Goal: Information Seeking & Learning: Learn about a topic

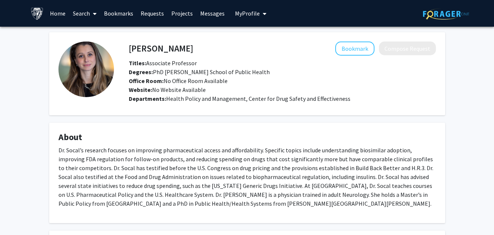
scroll to position [74, 0]
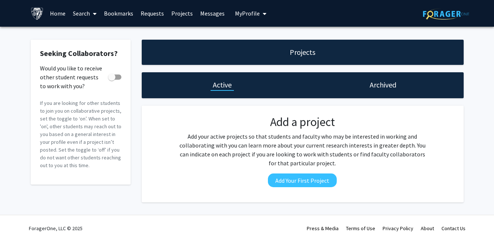
click at [2, 69] on div "Seeking Collaborators? Would you like to receive other student requests to work…" at bounding box center [247, 123] width 494 height 192
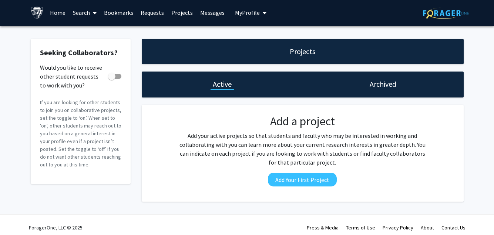
click at [153, 177] on div "Add a project Add your active projects so that students and faculty who may be …" at bounding box center [302, 153] width 315 height 78
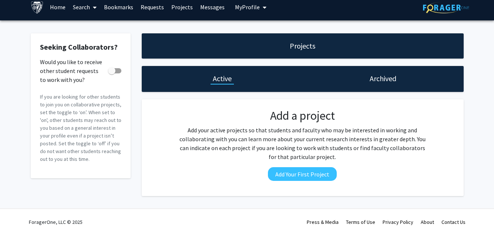
click at [83, 7] on link "Search" at bounding box center [84, 7] width 31 height 26
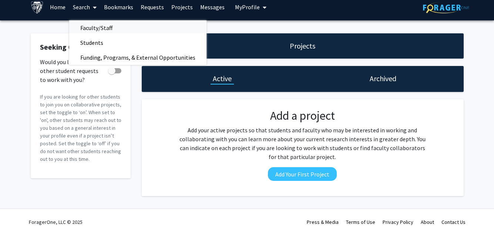
click at [94, 27] on span "Faculty/Staff" at bounding box center [96, 27] width 54 height 15
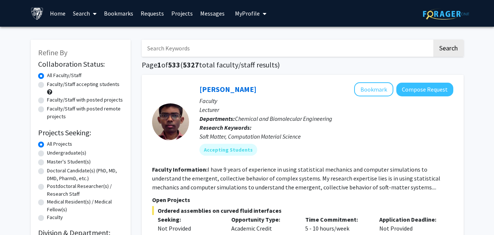
click at [47, 162] on label "Master's Student(s)" at bounding box center [69, 162] width 44 height 8
click at [47, 162] on input "Master's Student(s)" at bounding box center [49, 160] width 5 height 5
radio input "true"
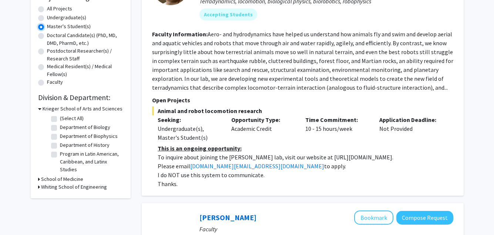
scroll to position [136, 0]
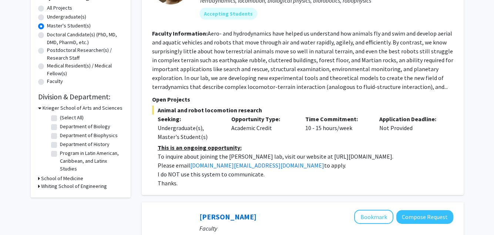
click at [42, 176] on h3 "School of Medicine" at bounding box center [62, 178] width 42 height 8
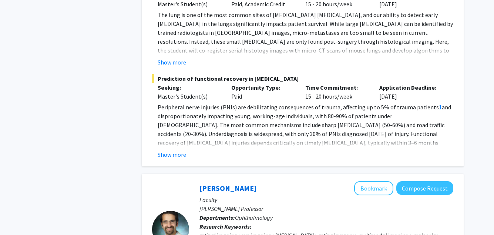
scroll to position [958, 0]
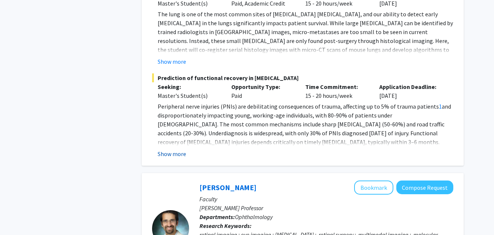
click at [173, 149] on button "Show more" at bounding box center [172, 153] width 29 height 9
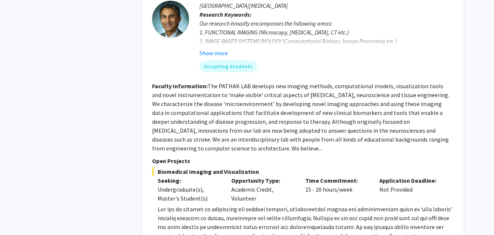
scroll to position [3724, 0]
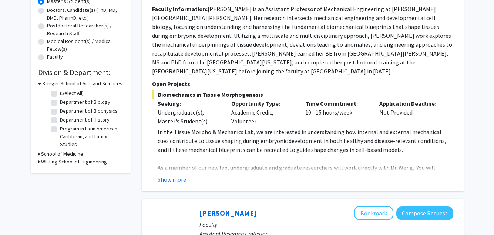
scroll to position [185, 0]
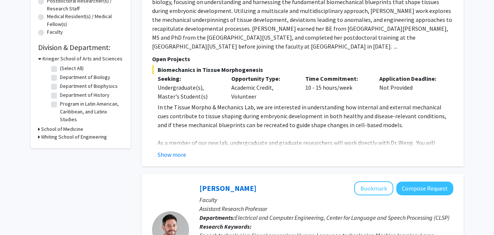
click at [186, 150] on div "Show more" at bounding box center [306, 154] width 296 height 9
click at [178, 150] on button "Show more" at bounding box center [172, 154] width 29 height 9
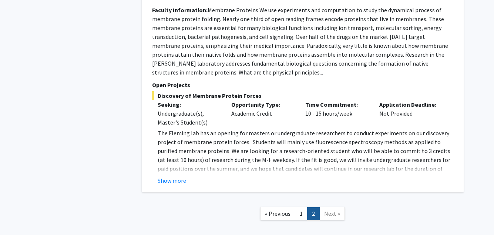
scroll to position [1320, 0]
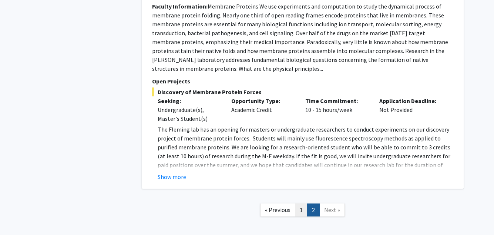
click at [301, 203] on link "1" at bounding box center [301, 209] width 13 height 13
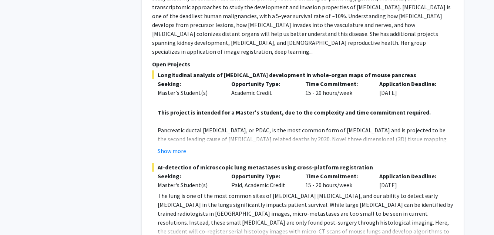
scroll to position [780, 0]
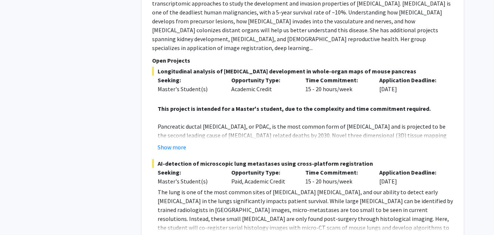
click at [170, 143] on button "Show more" at bounding box center [172, 147] width 29 height 9
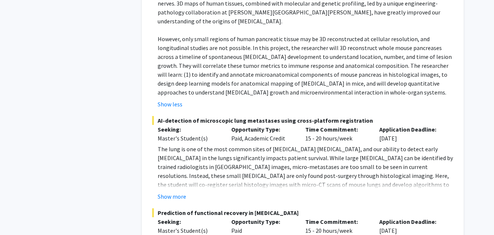
scroll to position [943, 0]
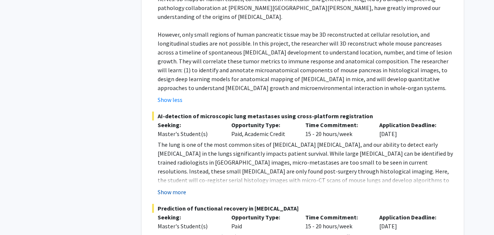
click at [173, 187] on button "Show more" at bounding box center [172, 191] width 29 height 9
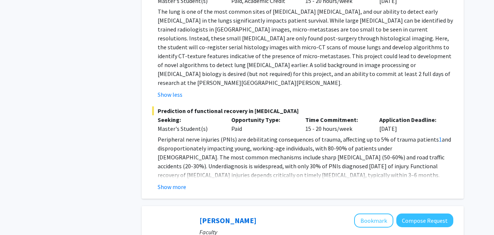
scroll to position [1076, 0]
click at [177, 182] on button "Show more" at bounding box center [172, 186] width 29 height 9
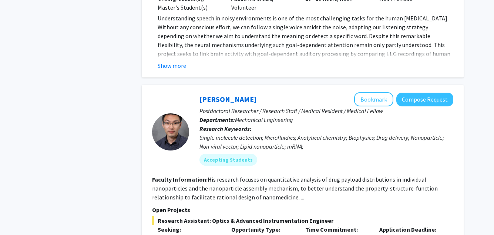
scroll to position [1999, 0]
